Goal: Browse casually: Explore the website without a specific task or goal

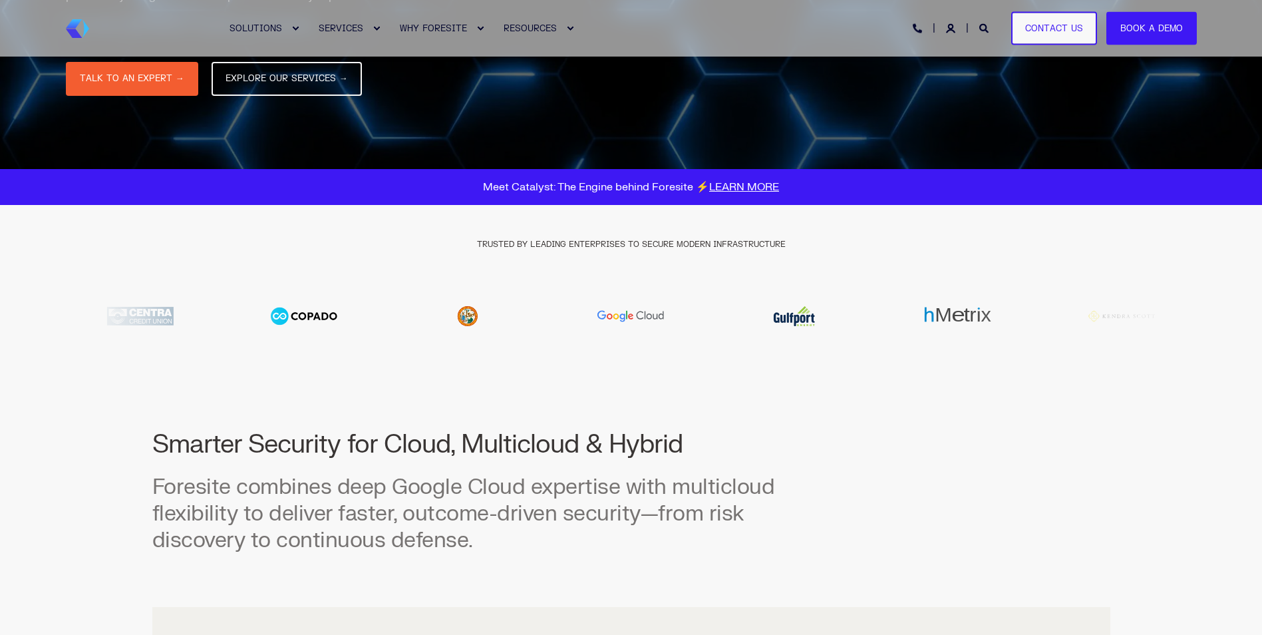
scroll to position [333, 0]
drag, startPoint x: 863, startPoint y: 316, endPoint x: 502, endPoint y: 319, distance: 360.5
click at [502, 319] on div at bounding box center [631, 316] width 1131 height 40
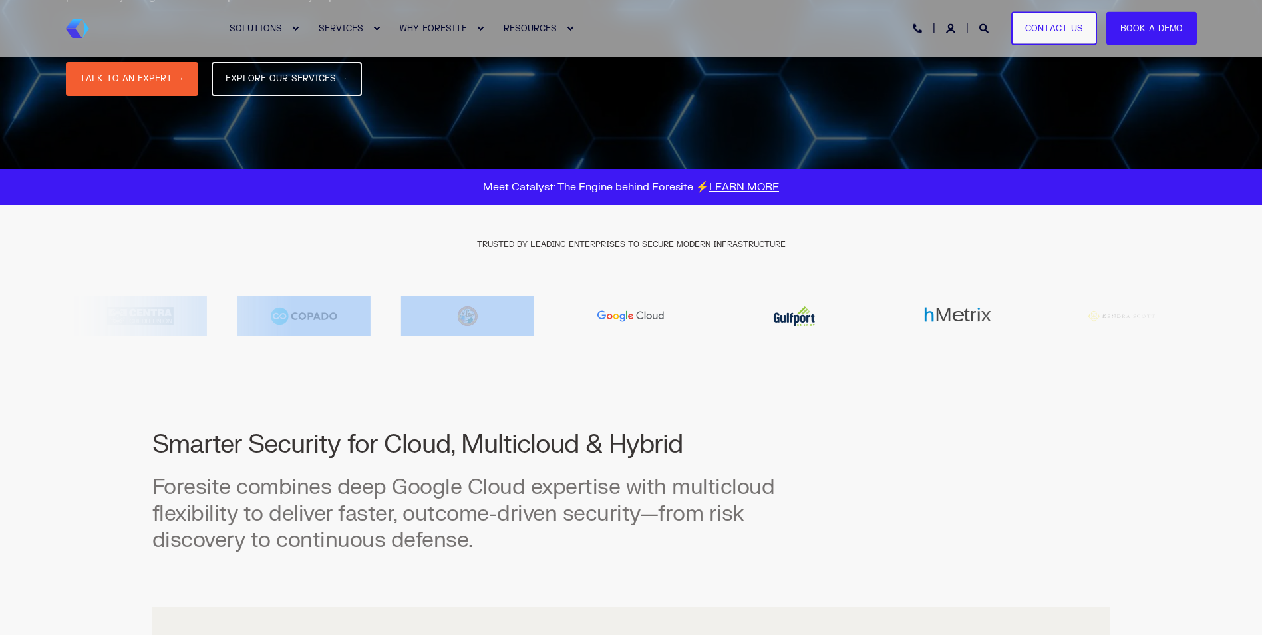
click at [815, 316] on img "8 / 20" at bounding box center [794, 316] width 133 height 40
drag, startPoint x: 835, startPoint y: 316, endPoint x: 683, endPoint y: 318, distance: 152.3
click at [683, 318] on div at bounding box center [631, 316] width 1131 height 40
drag, startPoint x: 683, startPoint y: 318, endPoint x: 891, endPoint y: 368, distance: 214.2
click at [891, 368] on div "TRUSTED BY LEADING ENTERPRISES TO SECURE MODERN INFRASTRUCTURE" at bounding box center [631, 290] width 1131 height 171
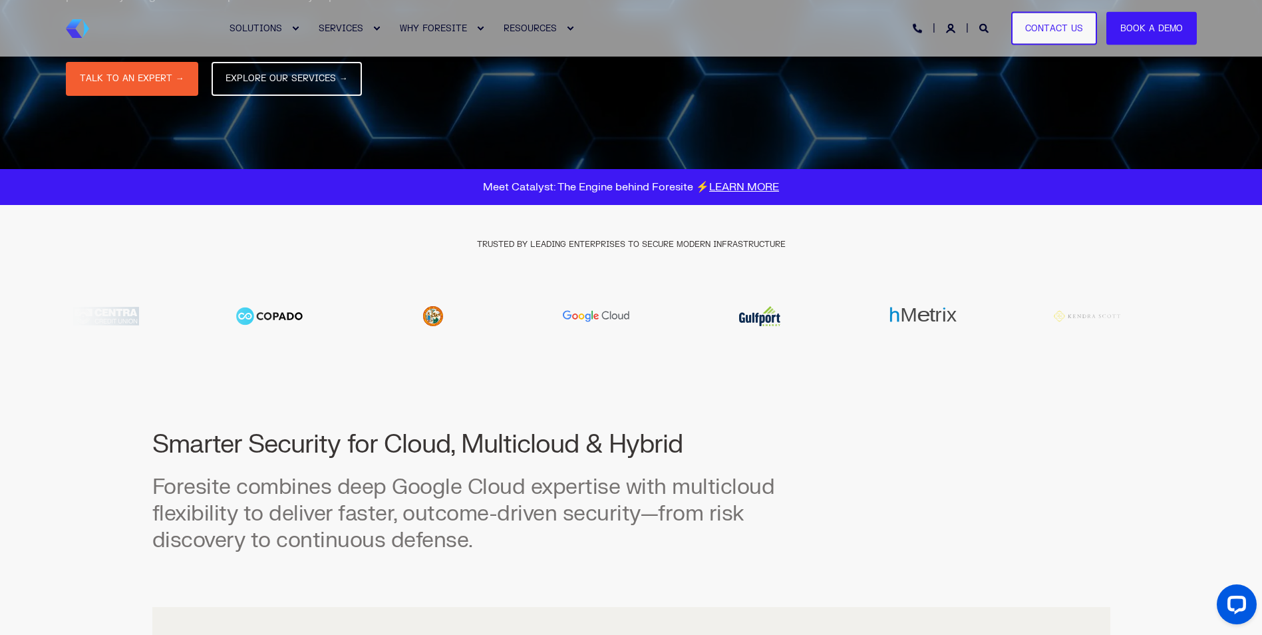
scroll to position [0, 0]
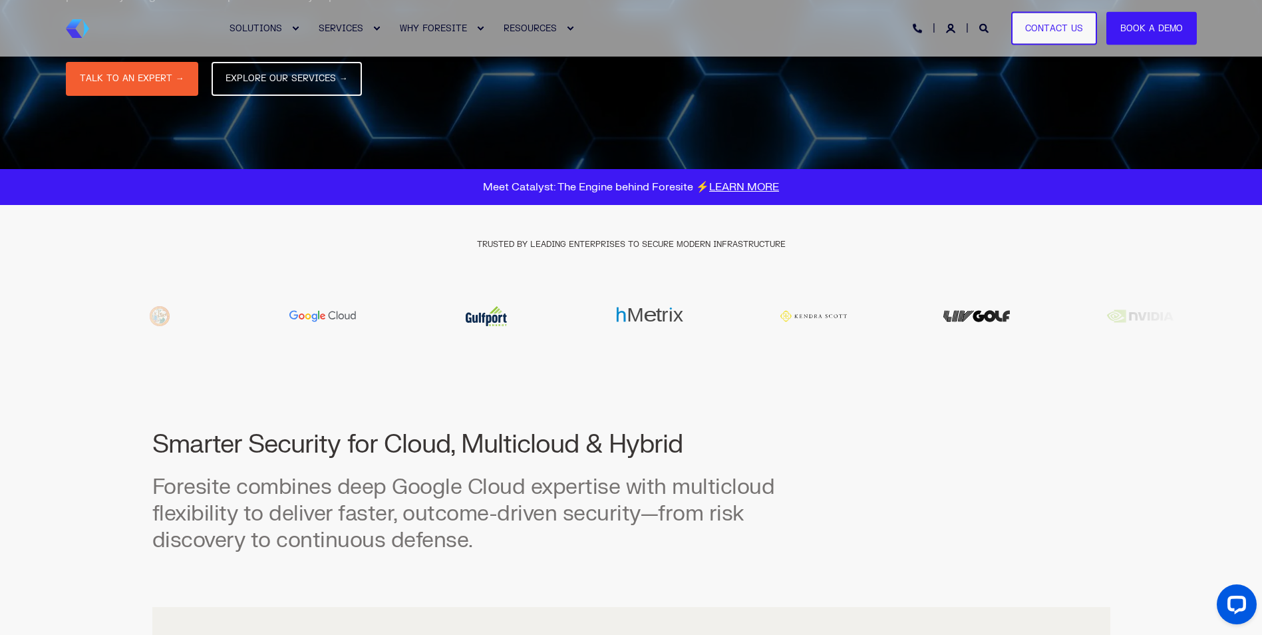
click at [567, 329] on div at bounding box center [631, 316] width 1131 height 40
drag, startPoint x: 740, startPoint y: 329, endPoint x: 617, endPoint y: 329, distance: 123.7
click at [617, 329] on div at bounding box center [631, 316] width 1131 height 40
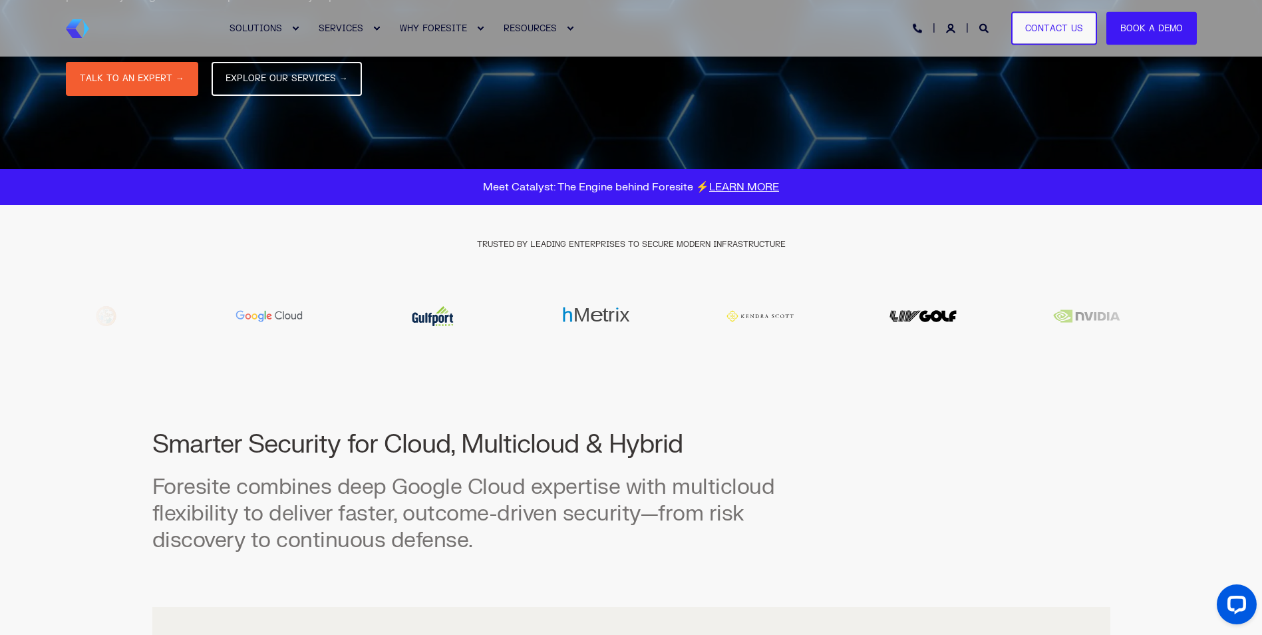
click at [857, 320] on img "11 / 20" at bounding box center [923, 316] width 133 height 40
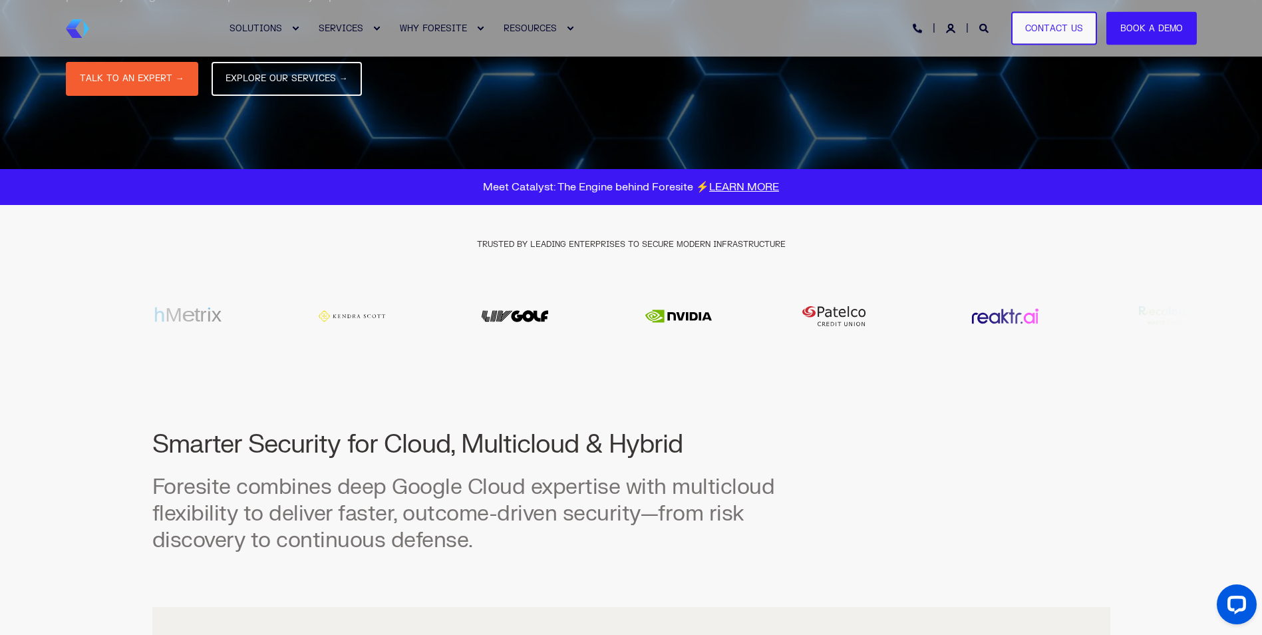
click at [656, 319] on img "12 / 20" at bounding box center [678, 316] width 133 height 40
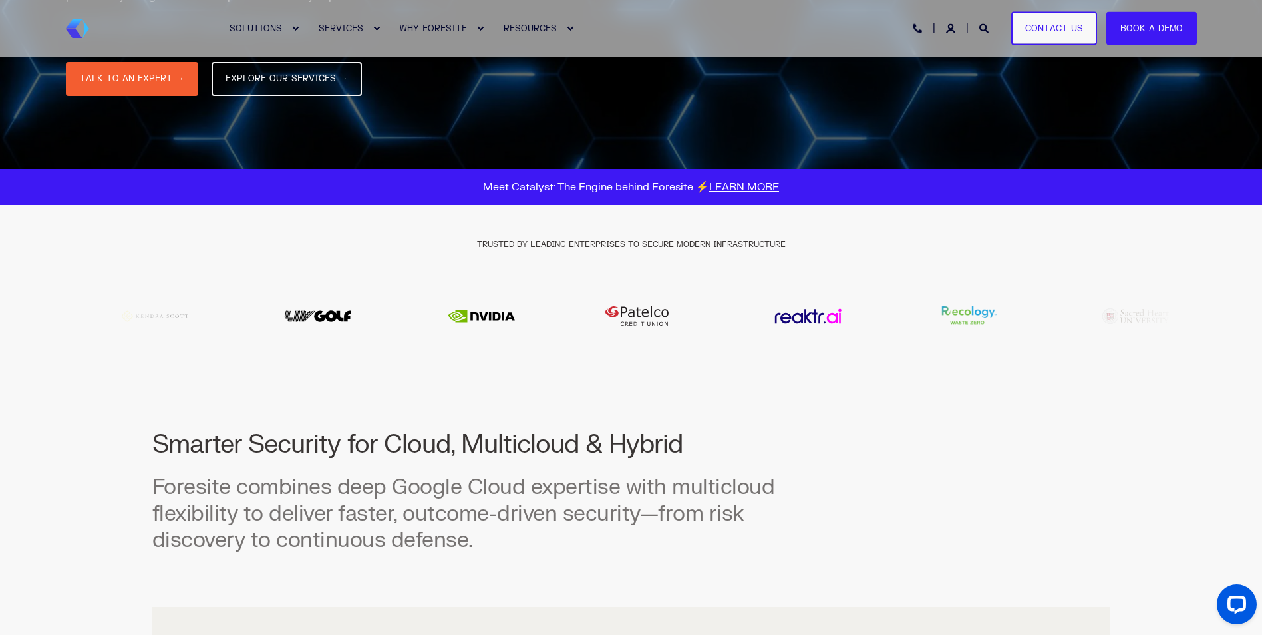
click at [668, 319] on img "13 / 20" at bounding box center [645, 316] width 133 height 40
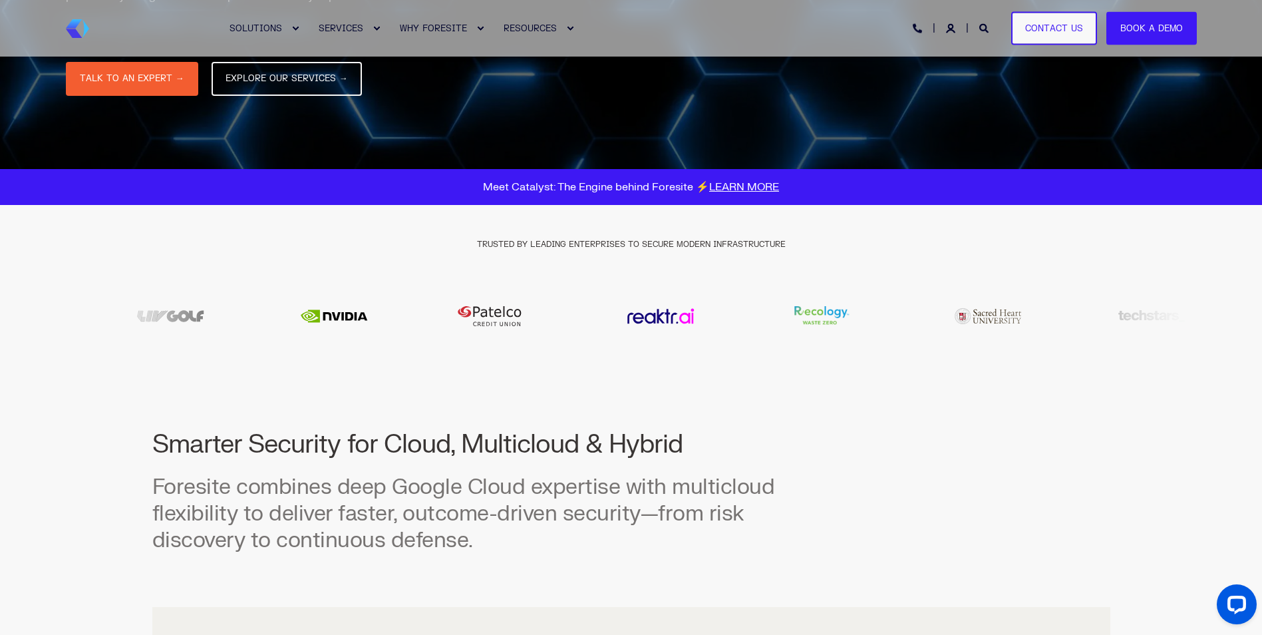
click at [758, 322] on img "15 / 20" at bounding box center [824, 316] width 133 height 40
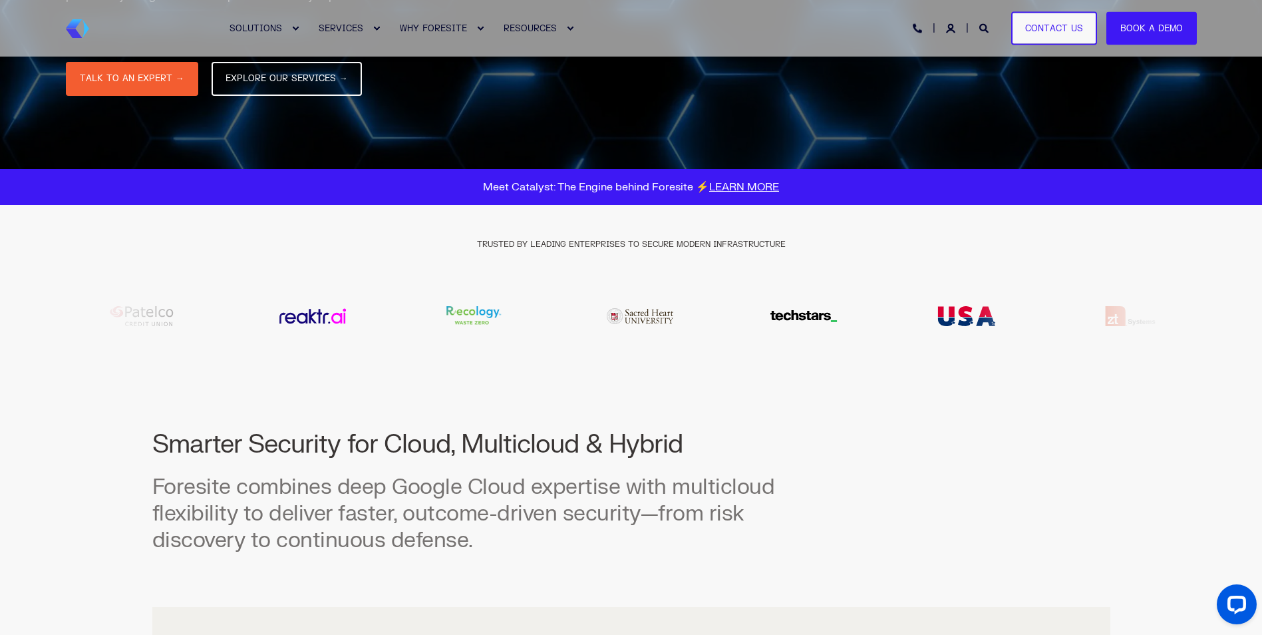
click at [737, 322] on img "17 / 20" at bounding box center [803, 316] width 133 height 40
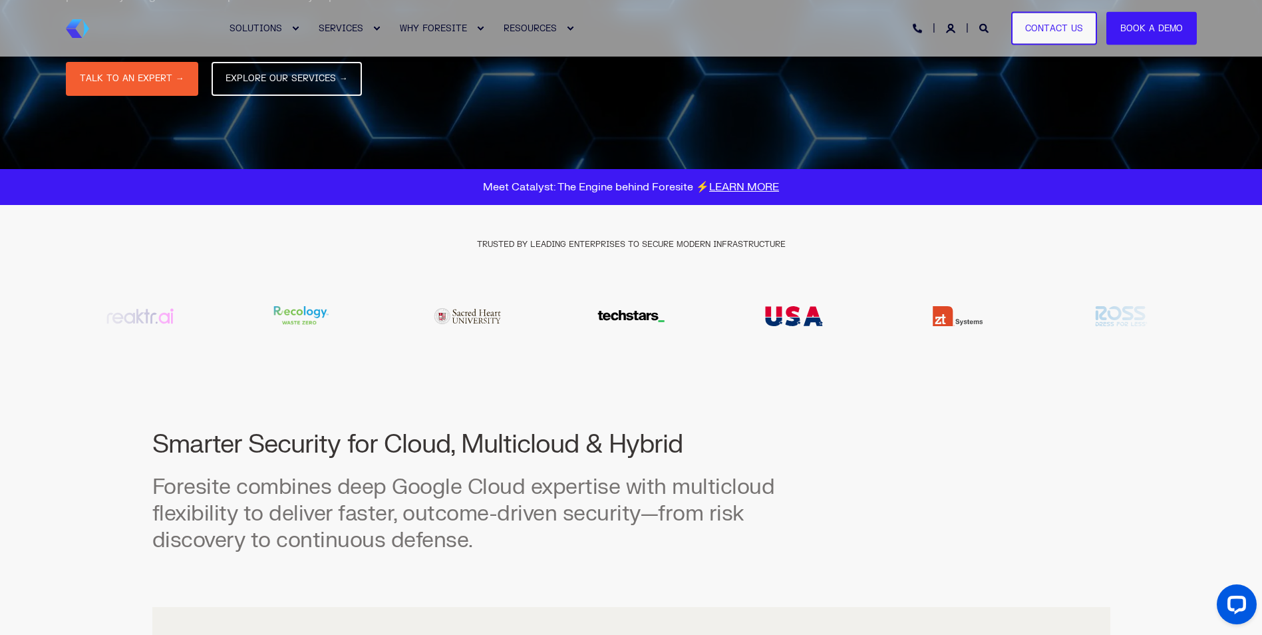
click at [891, 318] on img "19 / 20" at bounding box center [957, 316] width 133 height 40
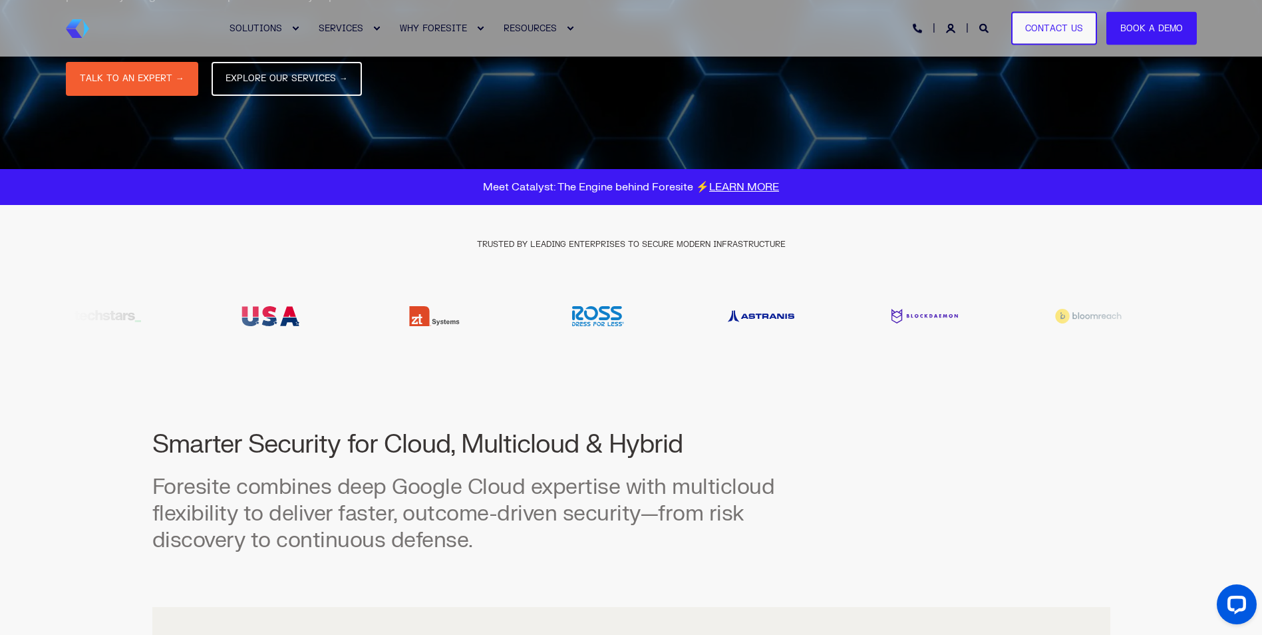
click at [694, 317] on img "1 / 20" at bounding box center [760, 316] width 133 height 40
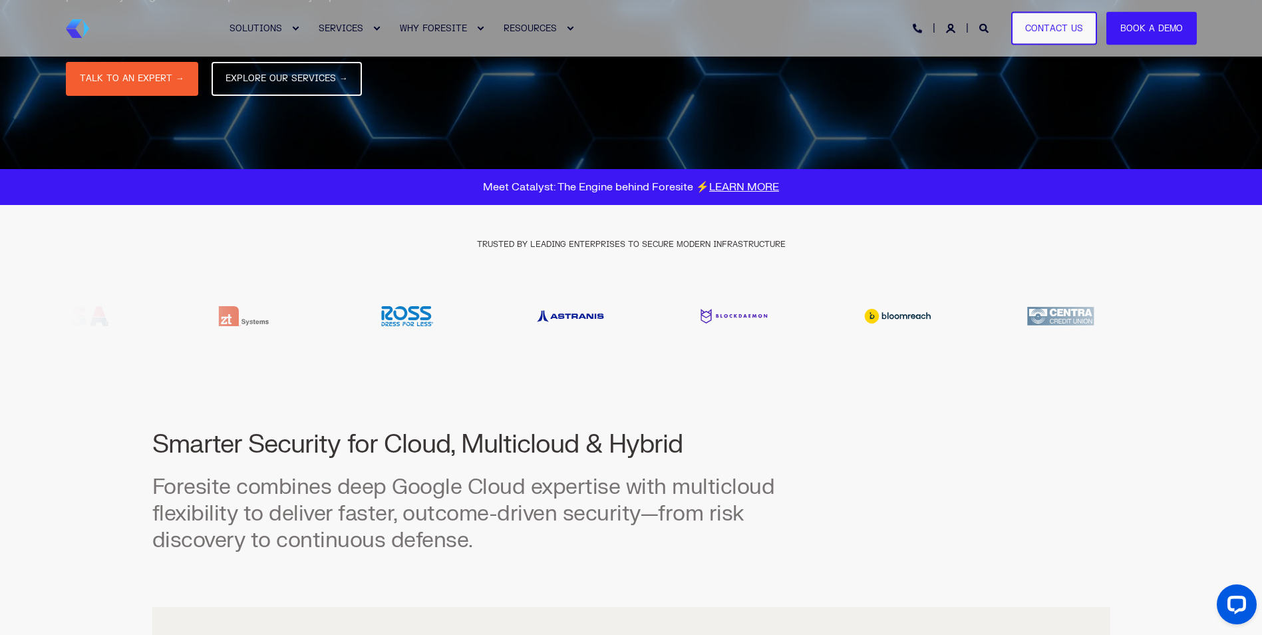
click at [831, 317] on img "3 / 20" at bounding box center [897, 316] width 133 height 15
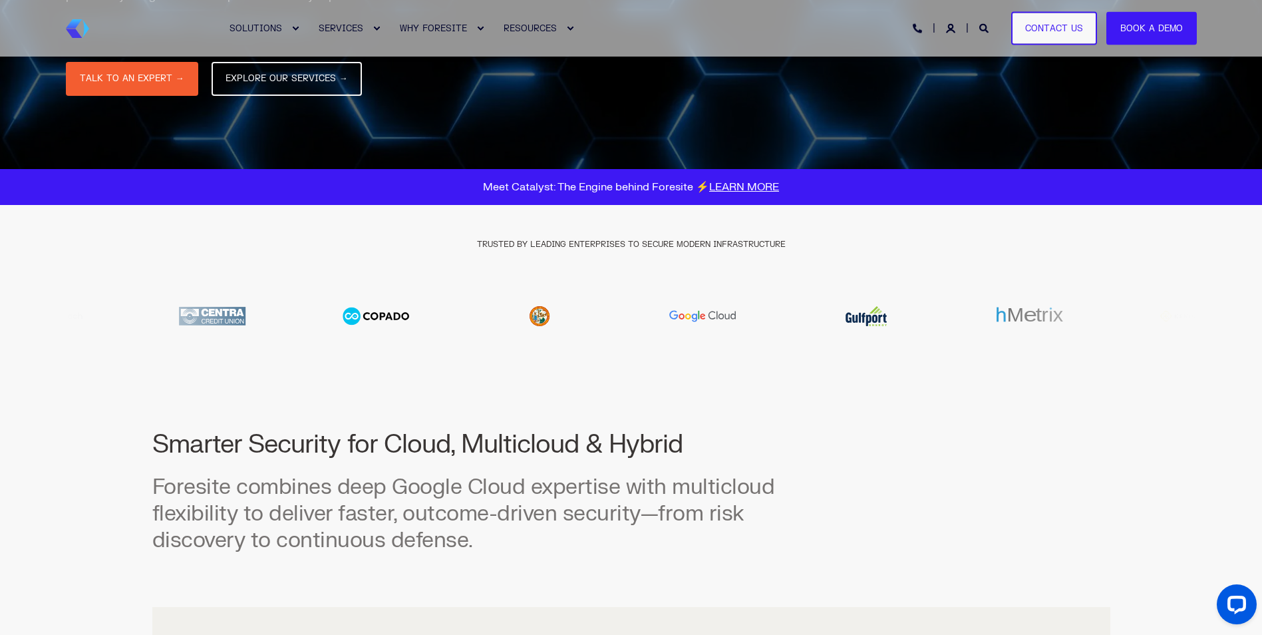
click at [651, 319] on img "7 / 20" at bounding box center [703, 316] width 133 height 40
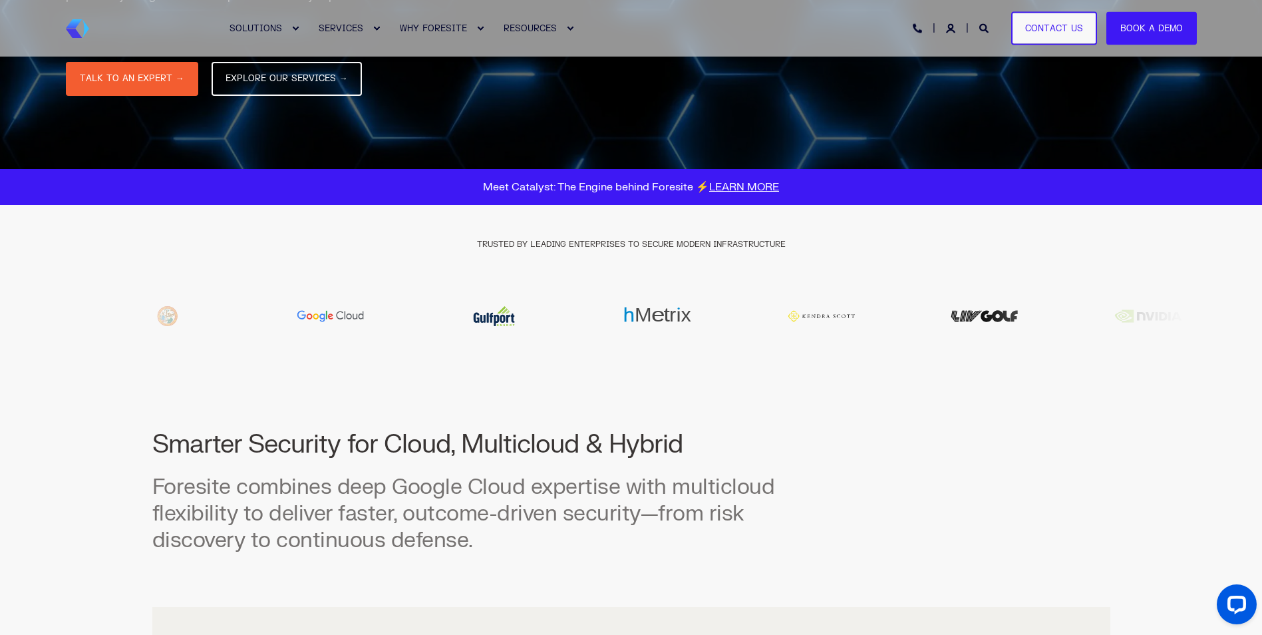
click at [617, 318] on img "9 / 20" at bounding box center [657, 316] width 133 height 25
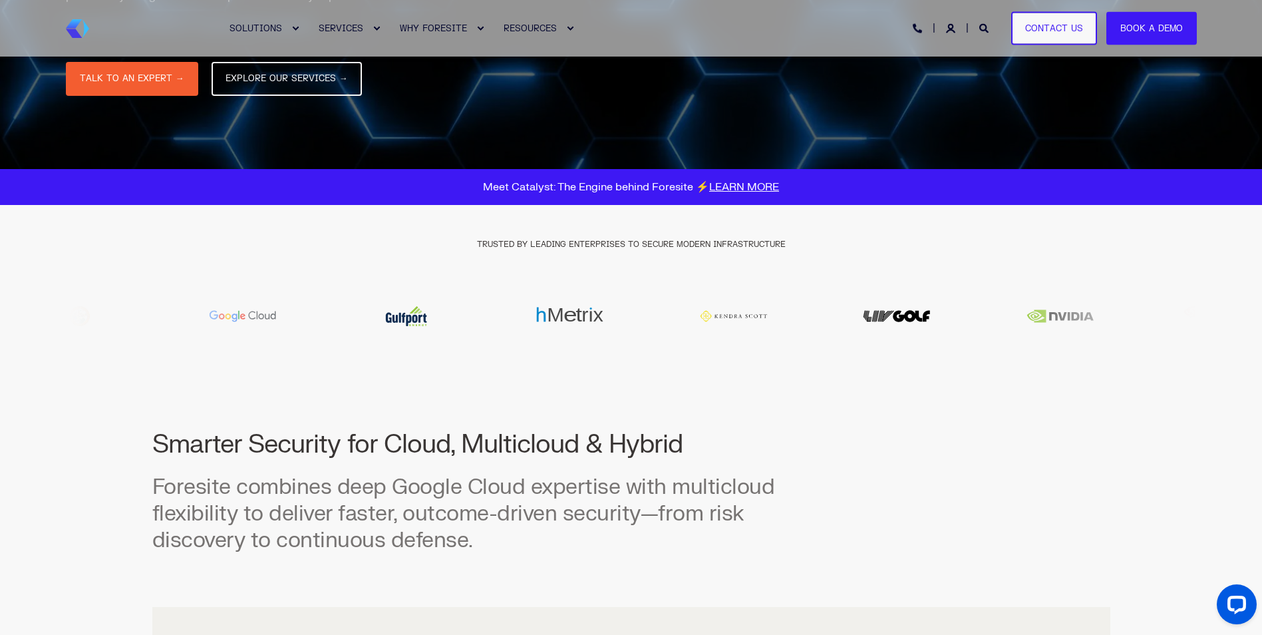
click at [830, 315] on img "11 / 20" at bounding box center [896, 316] width 133 height 40
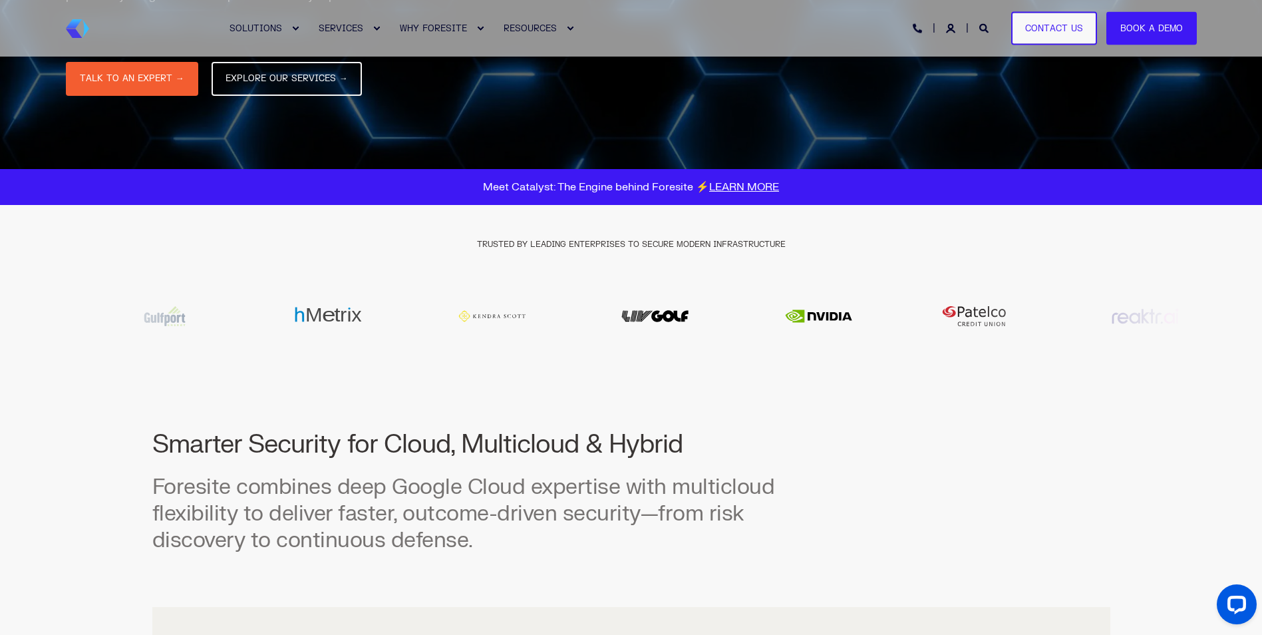
click at [915, 323] on img "13 / 20" at bounding box center [981, 316] width 133 height 40
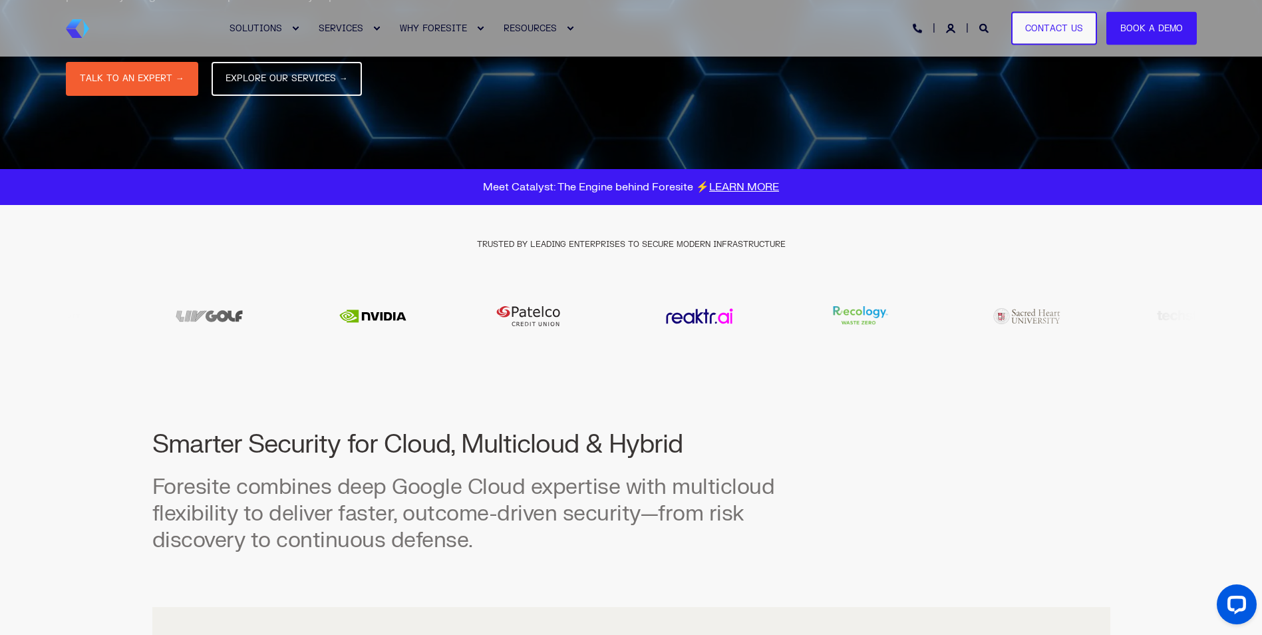
click at [798, 326] on img "15 / 20" at bounding box center [863, 316] width 133 height 40
click at [805, 324] on img "16 / 20" at bounding box center [871, 316] width 133 height 40
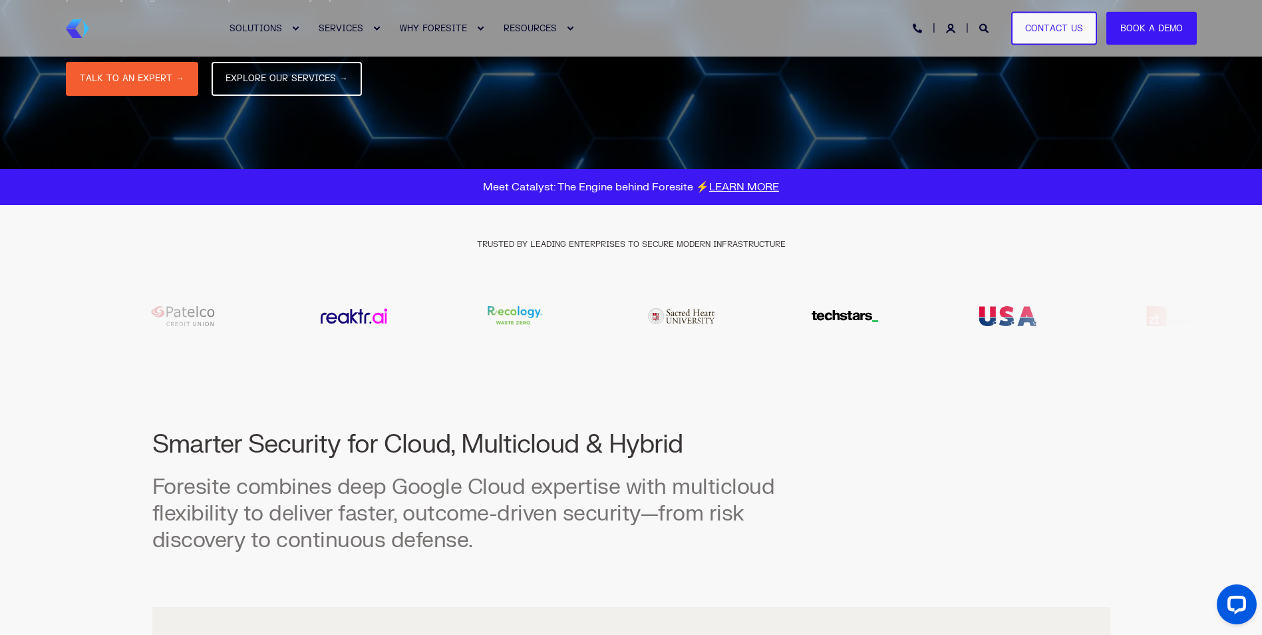
click at [941, 319] on img "18 / 20" at bounding box center [1007, 316] width 133 height 40
click at [678, 313] on img "19 / 20" at bounding box center [681, 316] width 133 height 40
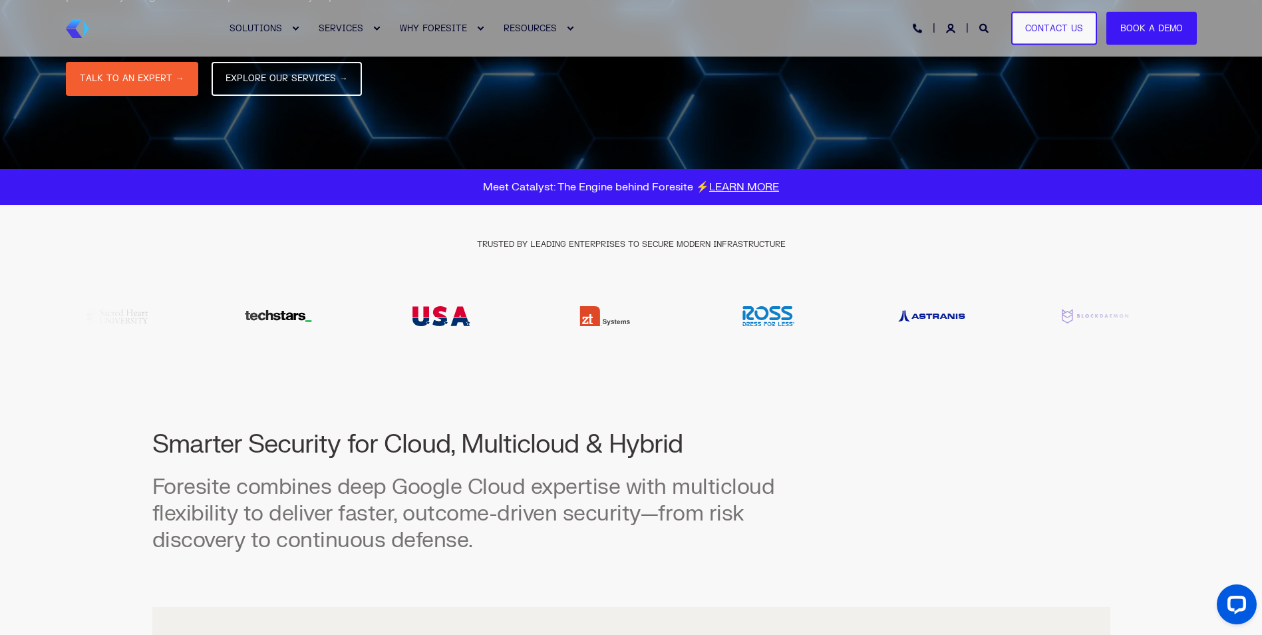
click at [865, 312] on img "1 / 20" at bounding box center [931, 316] width 133 height 40
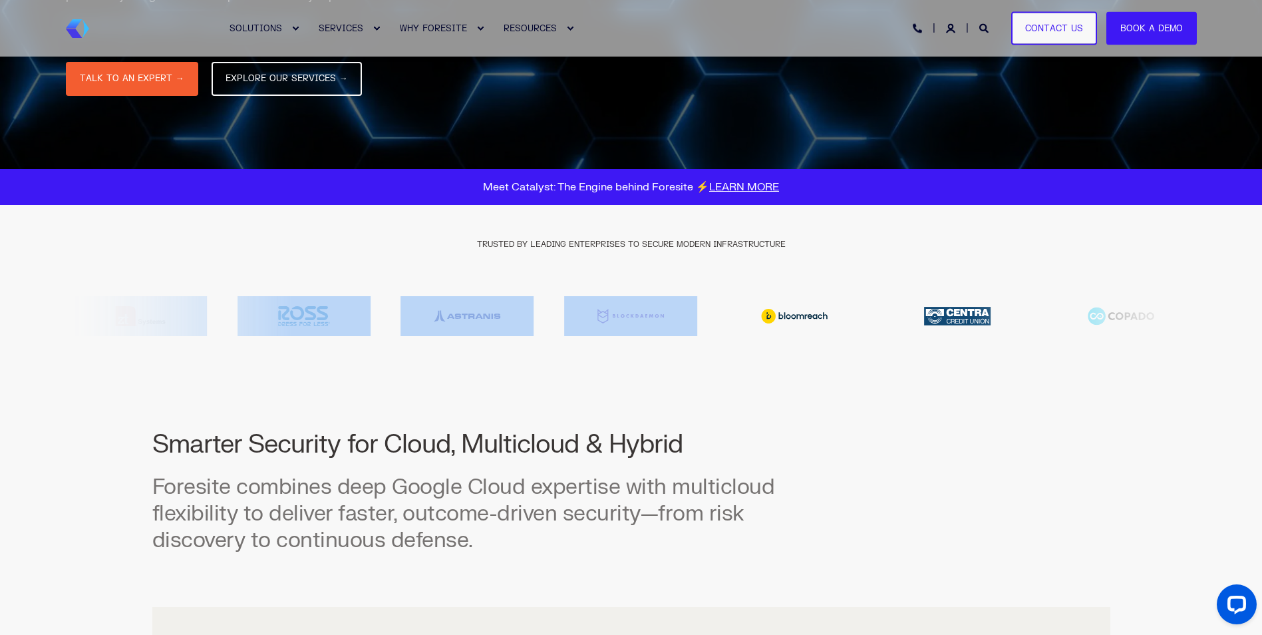
drag, startPoint x: 986, startPoint y: 313, endPoint x: 682, endPoint y: 313, distance: 304.6
click at [686, 313] on div at bounding box center [631, 316] width 1131 height 40
click at [1024, 319] on img "4 / 20" at bounding box center [957, 316] width 133 height 40
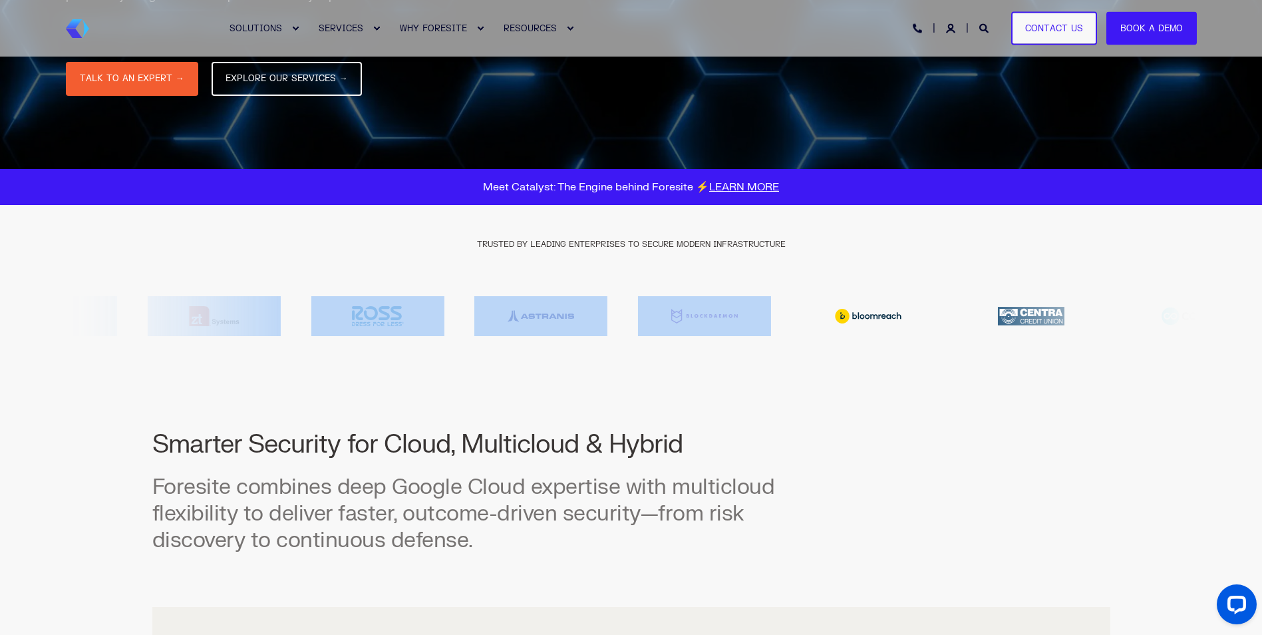
click at [964, 319] on img "4 / 20" at bounding box center [1030, 316] width 133 height 40
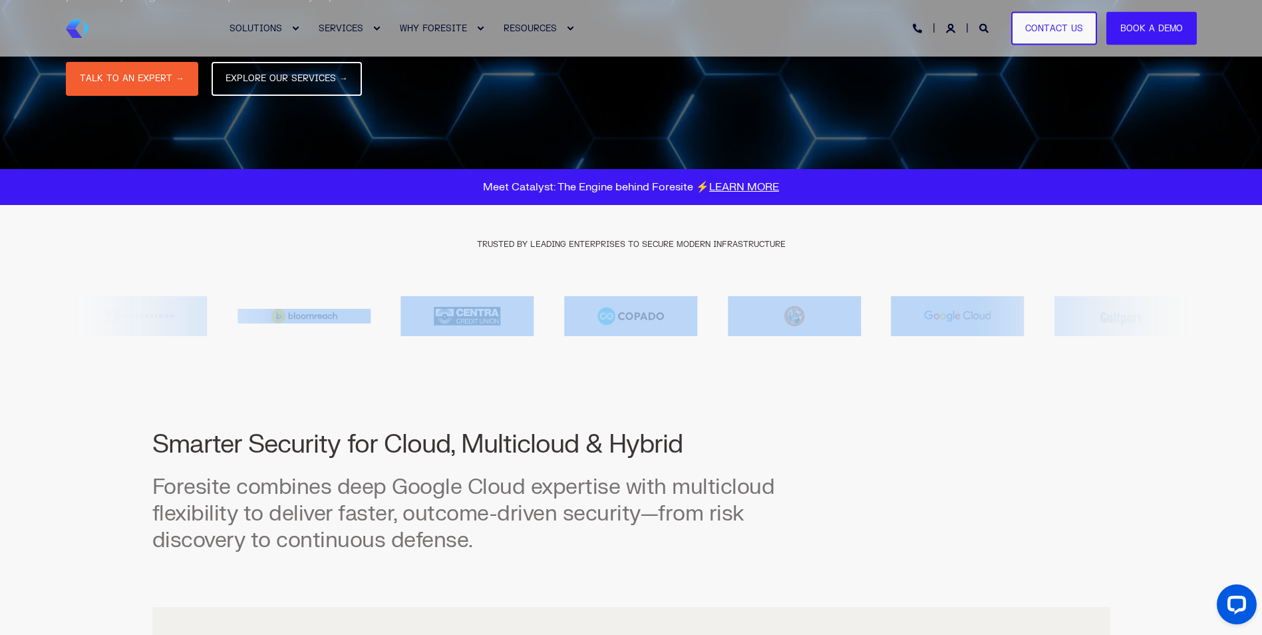
click at [927, 319] on img "7 / 20" at bounding box center [957, 316] width 133 height 40
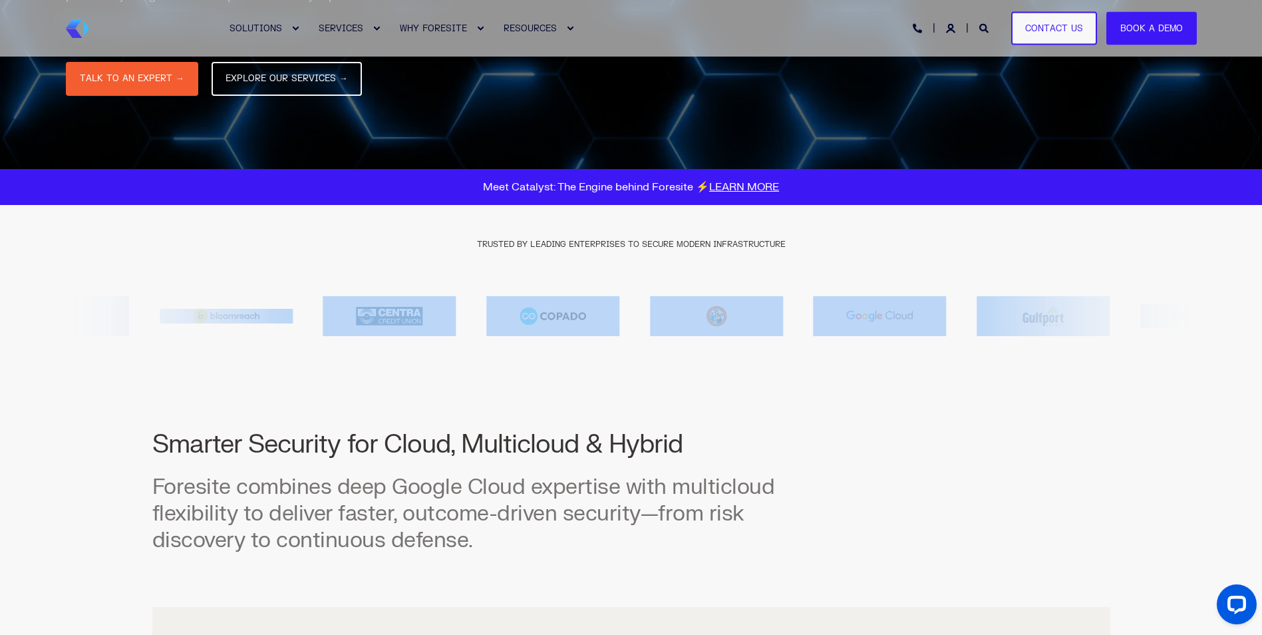
click at [813, 316] on img "7 / 20" at bounding box center [879, 316] width 133 height 40
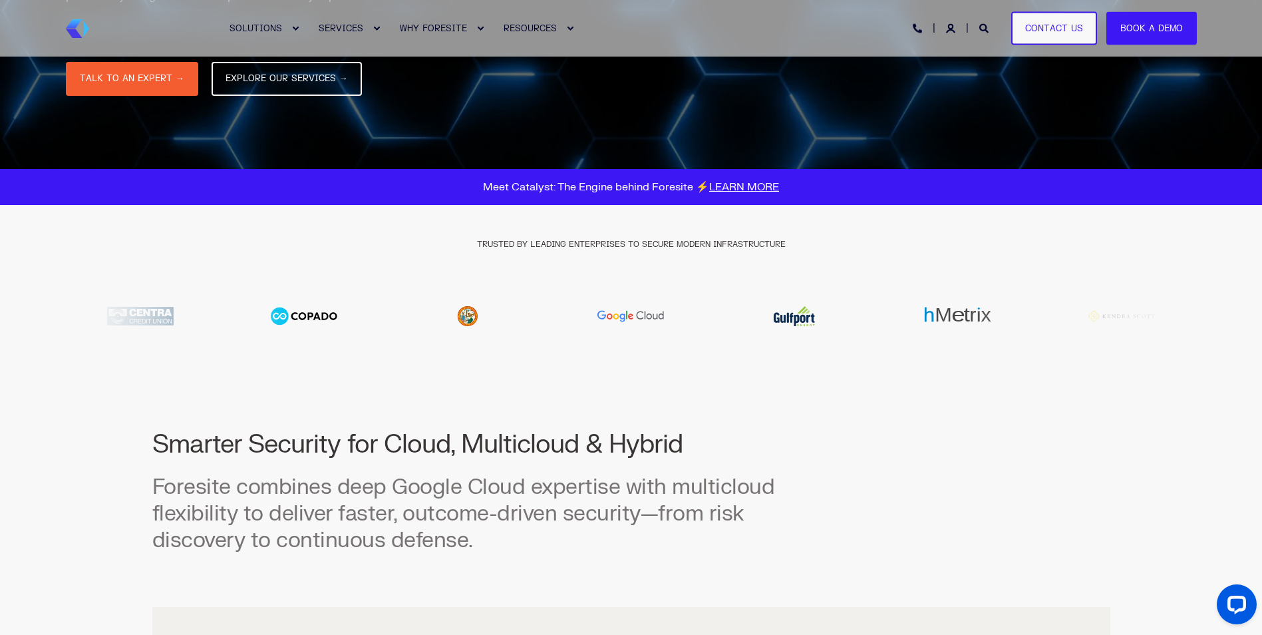
drag, startPoint x: 881, startPoint y: 381, endPoint x: 899, endPoint y: 381, distance: 17.3
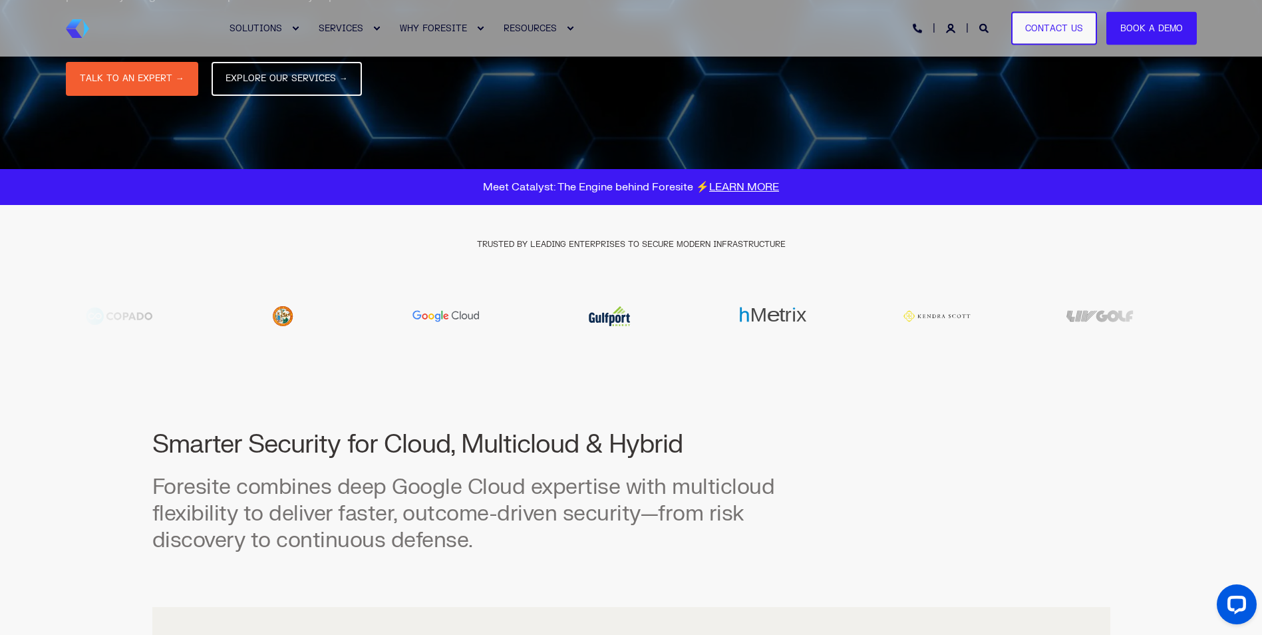
click at [712, 325] on img "9 / 20" at bounding box center [772, 316] width 133 height 25
click at [880, 323] on img "11 / 20" at bounding box center [946, 316] width 133 height 40
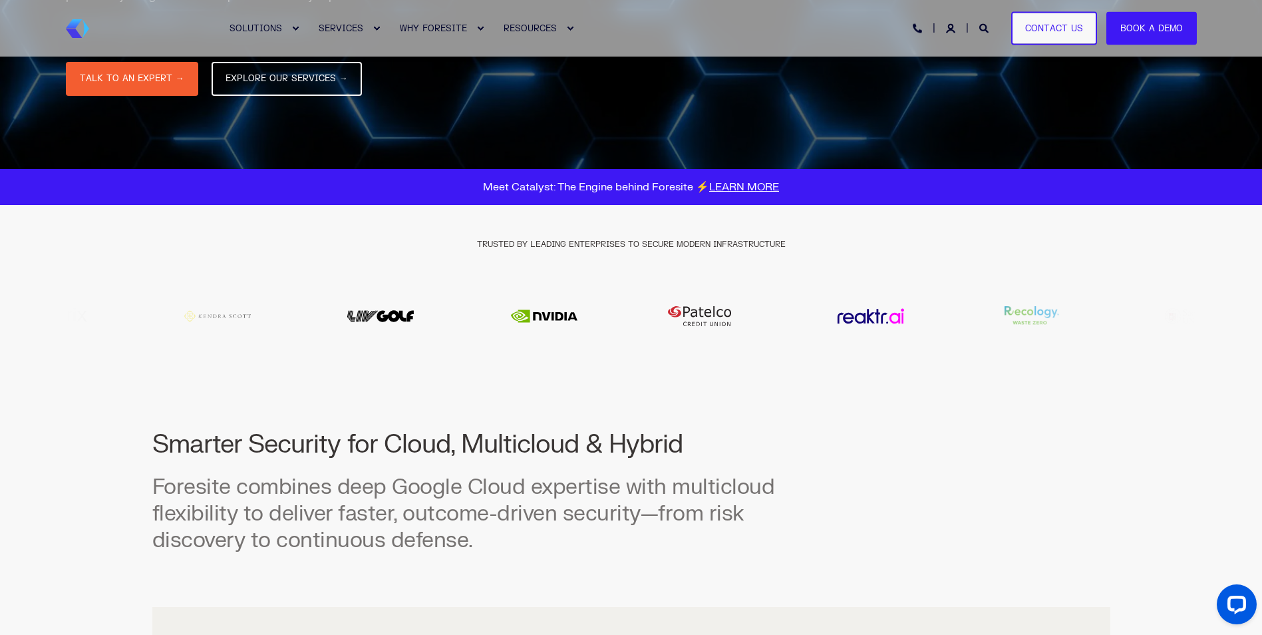
click at [651, 319] on img "13 / 20" at bounding box center [707, 316] width 133 height 40
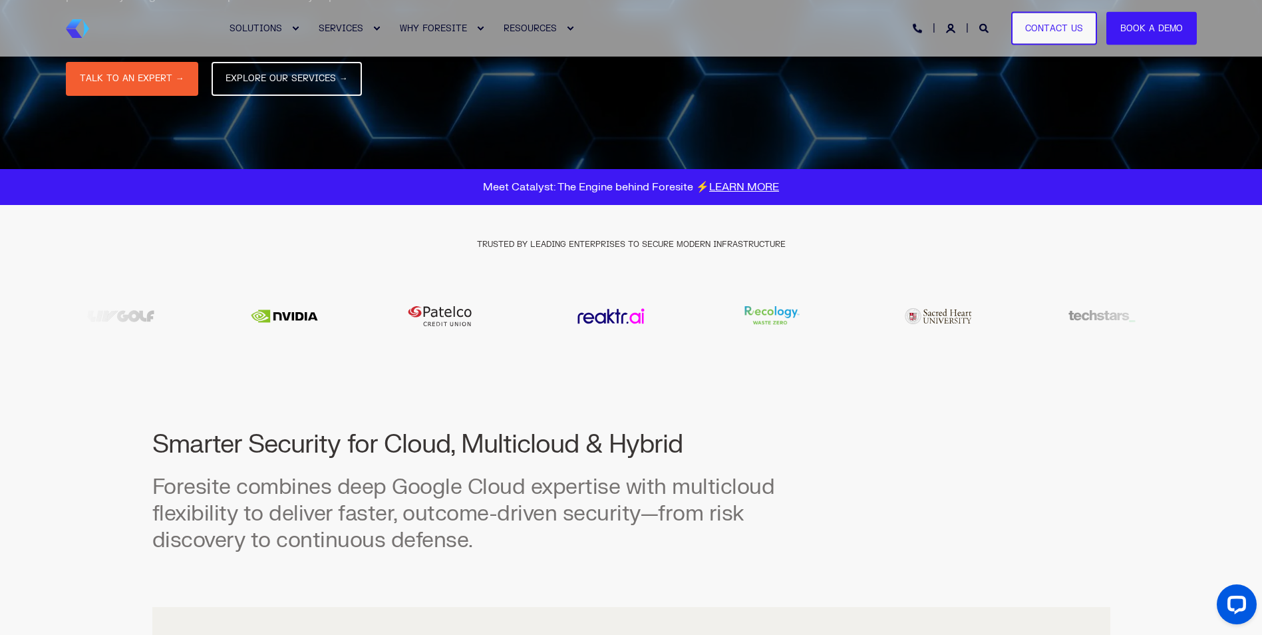
click at [708, 321] on img "15 / 20" at bounding box center [774, 316] width 133 height 40
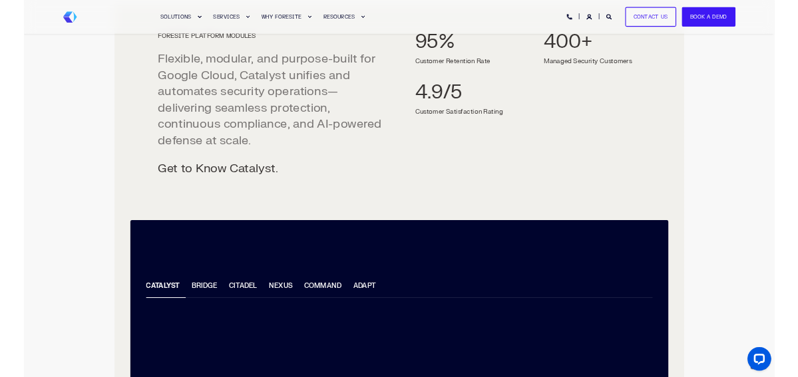
scroll to position [532, 0]
